Goal: Find specific page/section: Find specific page/section

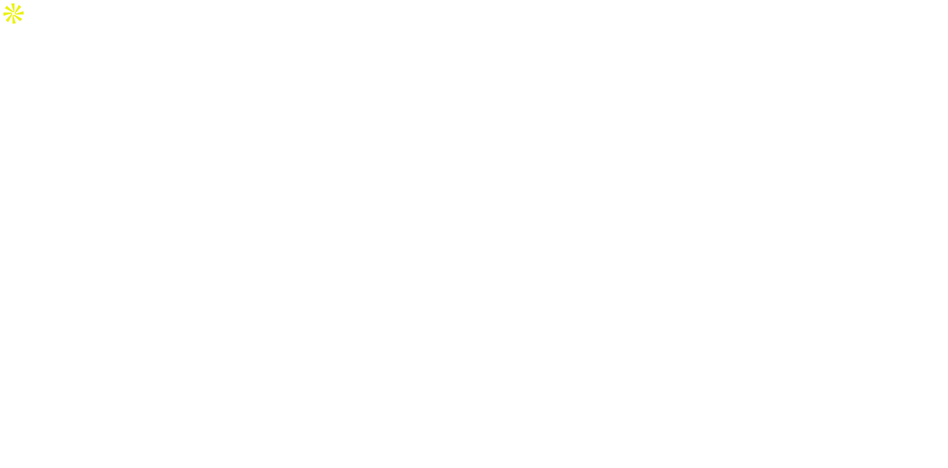
select select "Song"
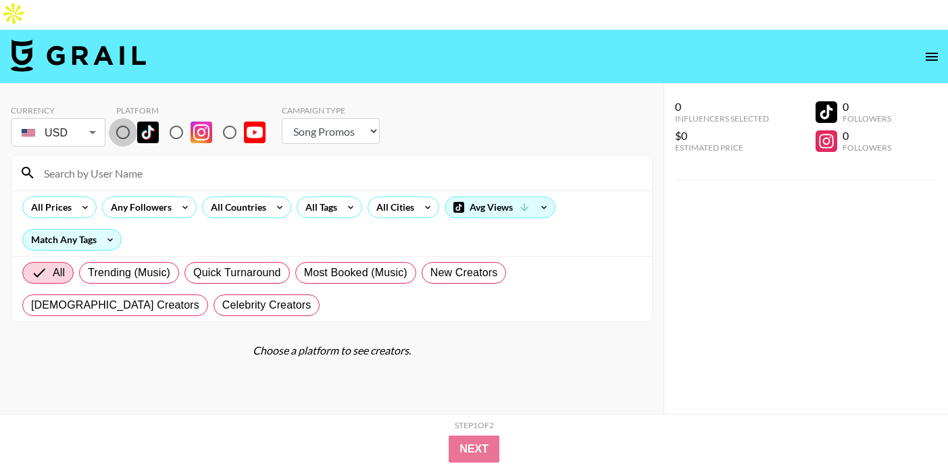
click at [124, 118] on input "radio" at bounding box center [123, 132] width 28 height 28
radio input "true"
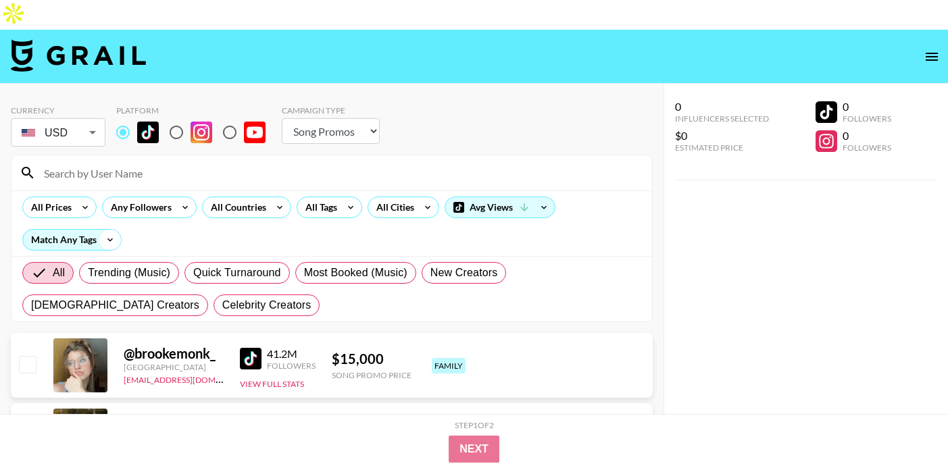
click at [103, 230] on icon at bounding box center [110, 240] width 22 height 20
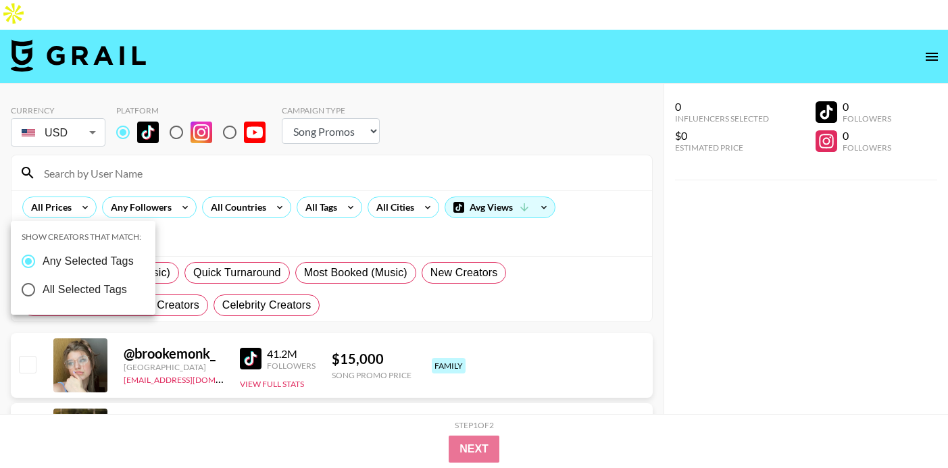
click at [103, 208] on div at bounding box center [474, 234] width 948 height 468
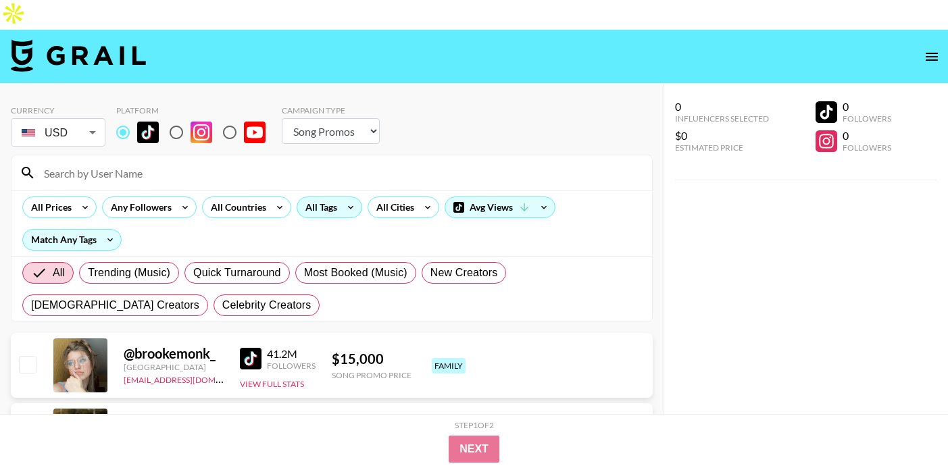
click at [343, 197] on icon at bounding box center [351, 207] width 22 height 20
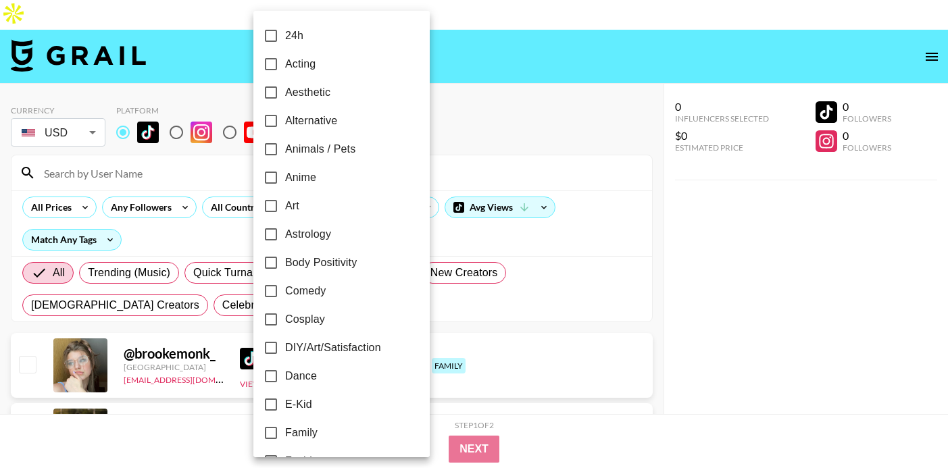
click at [185, 142] on div at bounding box center [474, 234] width 948 height 468
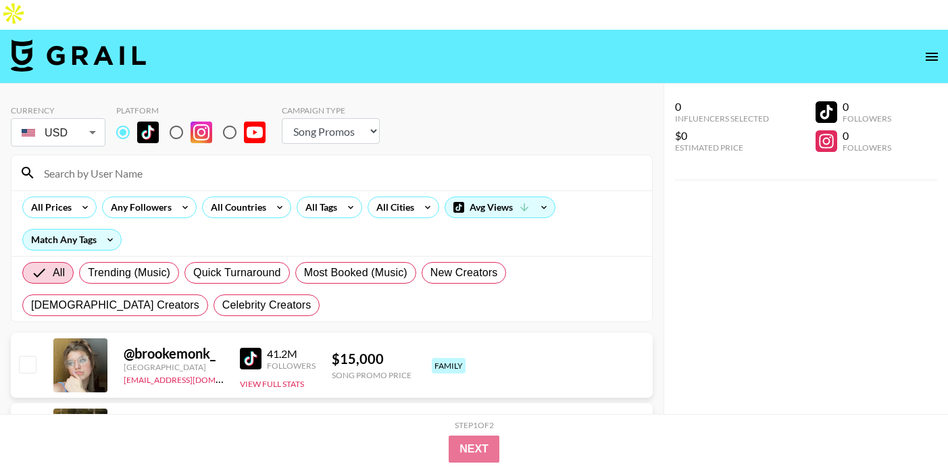
click at [179, 162] on input at bounding box center [340, 173] width 608 height 22
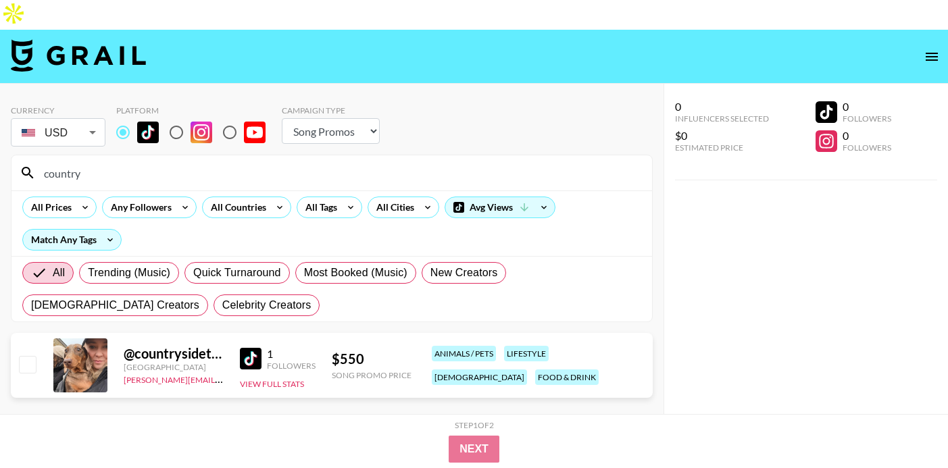
type input "country"
click at [102, 344] on div at bounding box center [80, 366] width 54 height 54
click at [249, 348] on img at bounding box center [251, 359] width 22 height 22
